Goal: Transaction & Acquisition: Book appointment/travel/reservation

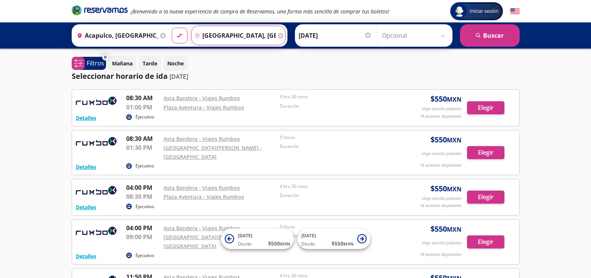
click at [269, 36] on input "[GEOGRAPHIC_DATA], [GEOGRAPHIC_DATA]" at bounding box center [234, 35] width 84 height 19
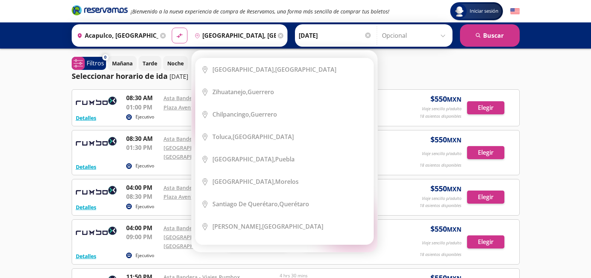
click at [283, 36] on icon at bounding box center [281, 36] width 6 height 6
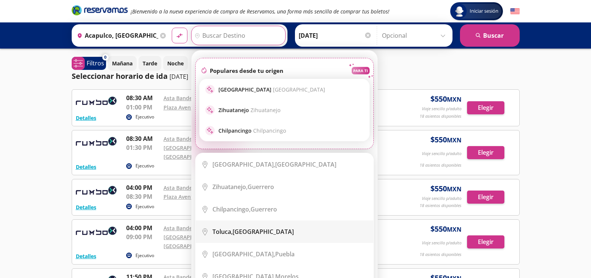
click at [237, 233] on div "Toluca, [GEOGRAPHIC_DATA]" at bounding box center [252, 231] width 81 height 8
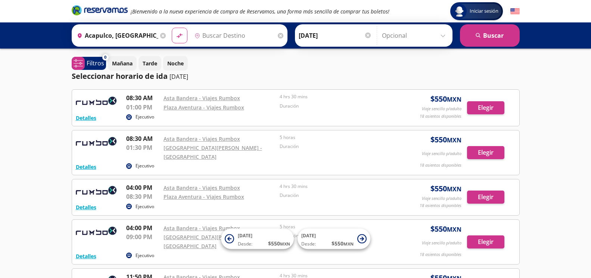
type input "Toluca, [GEOGRAPHIC_DATA]"
click at [476, 37] on button "search [GEOGRAPHIC_DATA]" at bounding box center [490, 35] width 60 height 22
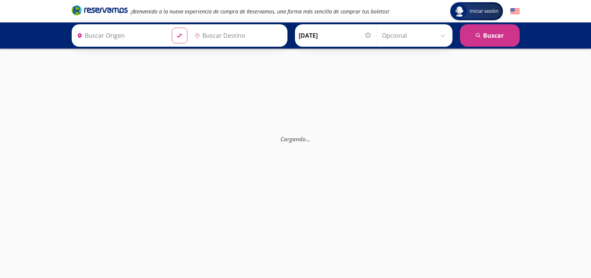
type input "Toluca, [GEOGRAPHIC_DATA]"
type input "Acapulco, [GEOGRAPHIC_DATA]"
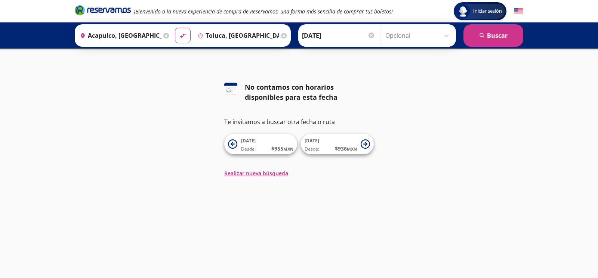
click at [286, 34] on icon at bounding box center [284, 36] width 6 height 6
click at [496, 40] on button "search [GEOGRAPHIC_DATA]" at bounding box center [493, 35] width 60 height 22
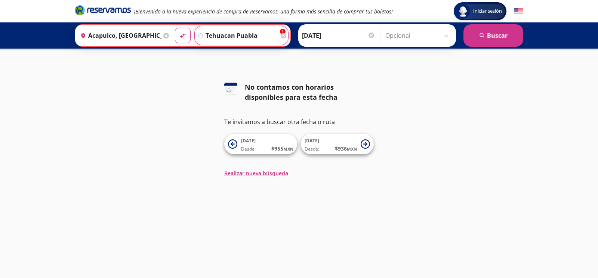
click at [263, 32] on input "tehuacan puabla" at bounding box center [237, 35] width 84 height 19
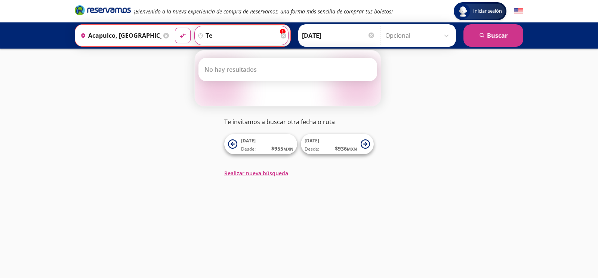
type input "t"
type input "[PERSON_NAME]"
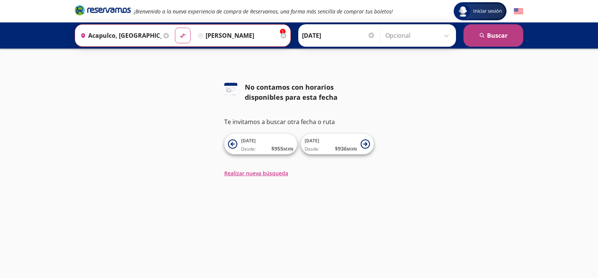
click at [488, 40] on button "search [GEOGRAPHIC_DATA]" at bounding box center [493, 35] width 60 height 22
